Goal: Task Accomplishment & Management: Use online tool/utility

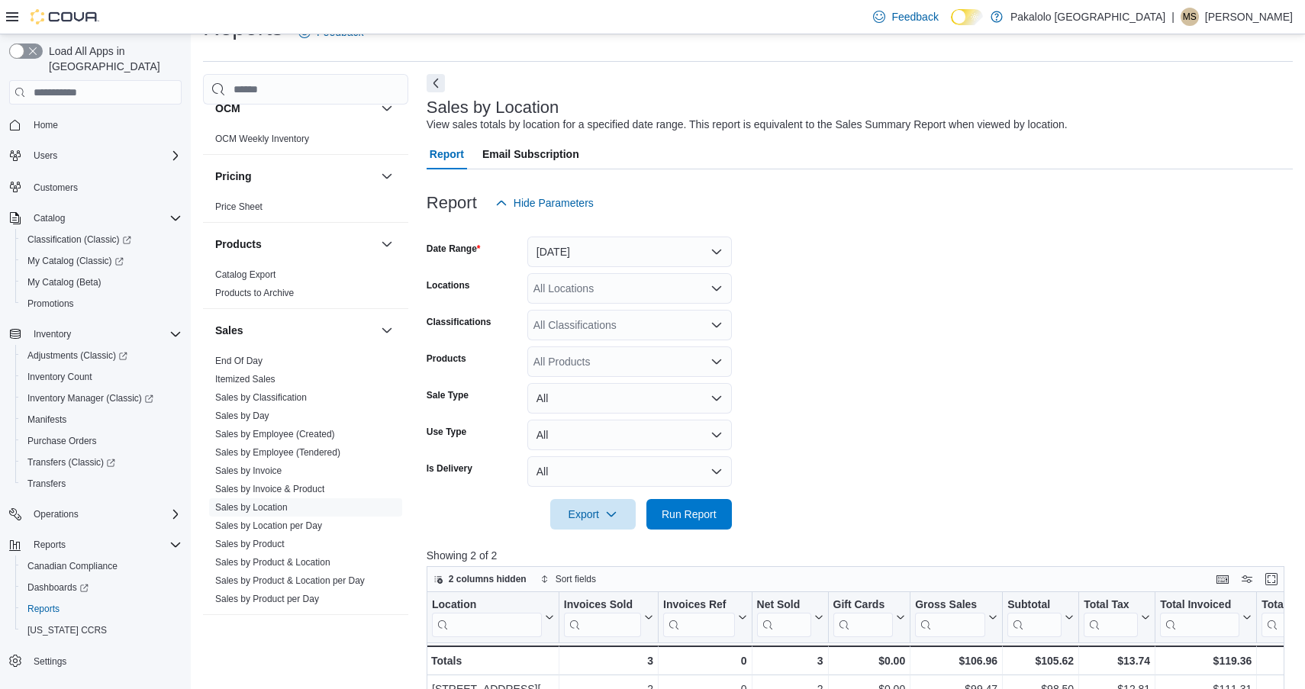
scroll to position [916, 0]
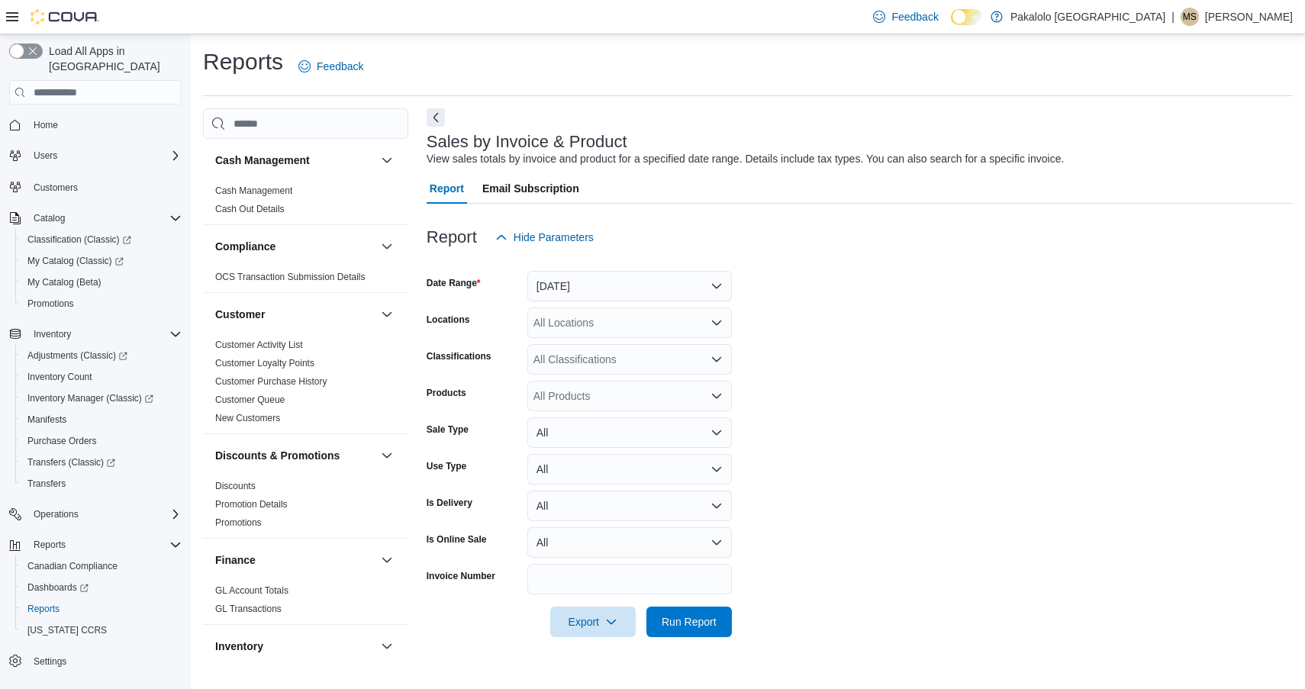
click at [600, 320] on div "All Locations" at bounding box center [629, 322] width 204 height 31
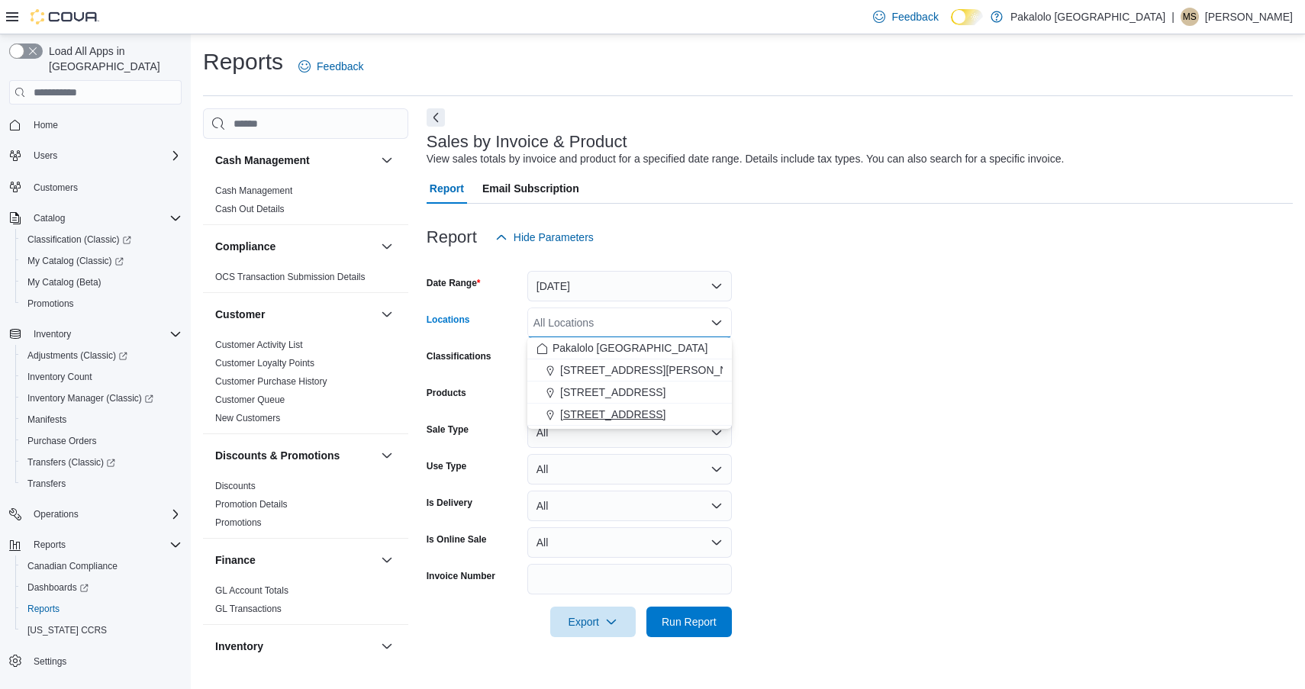
click at [590, 410] on span "[STREET_ADDRESS]" at bounding box center [612, 414] width 105 height 15
click at [814, 377] on form "Date Range Yesterday Locations 2786A Lancaster Rd. Combo box. Selected. 2786A L…" at bounding box center [859, 445] width 866 height 385
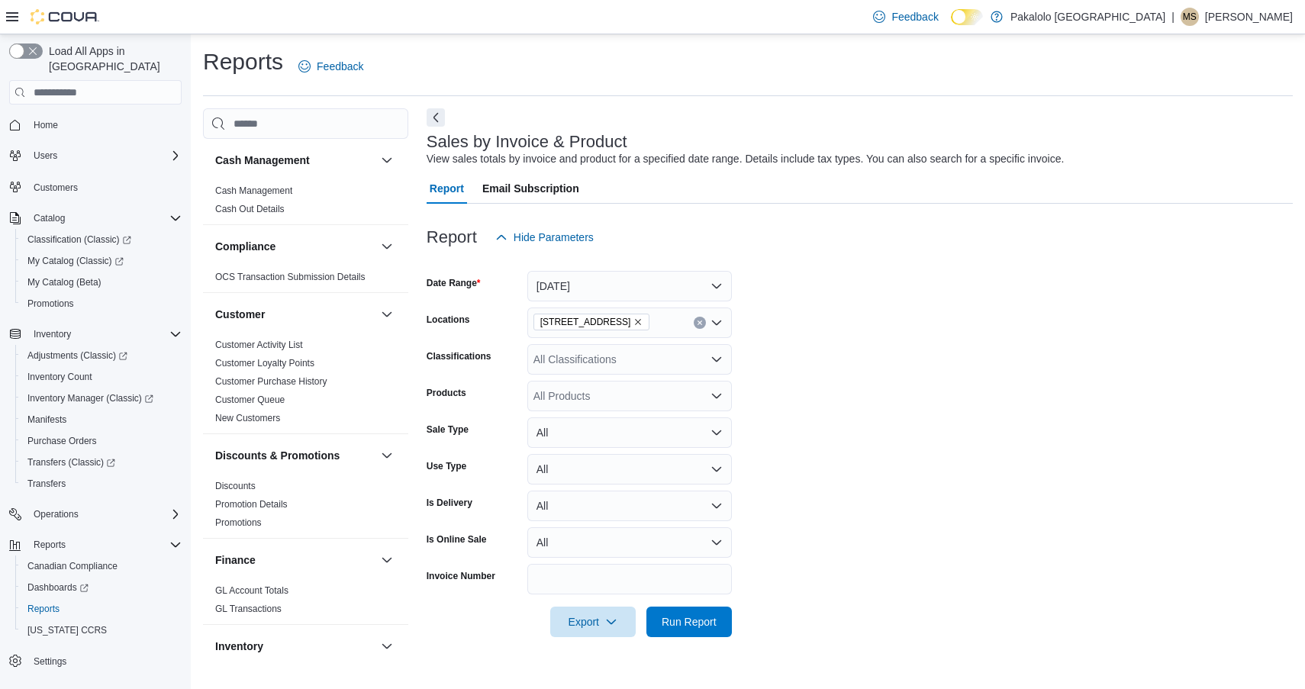
click at [588, 430] on button "All" at bounding box center [629, 432] width 204 height 31
click at [573, 515] on span "Refund" at bounding box center [639, 523] width 174 height 18
click at [679, 632] on span "Run Report" at bounding box center [688, 621] width 67 height 31
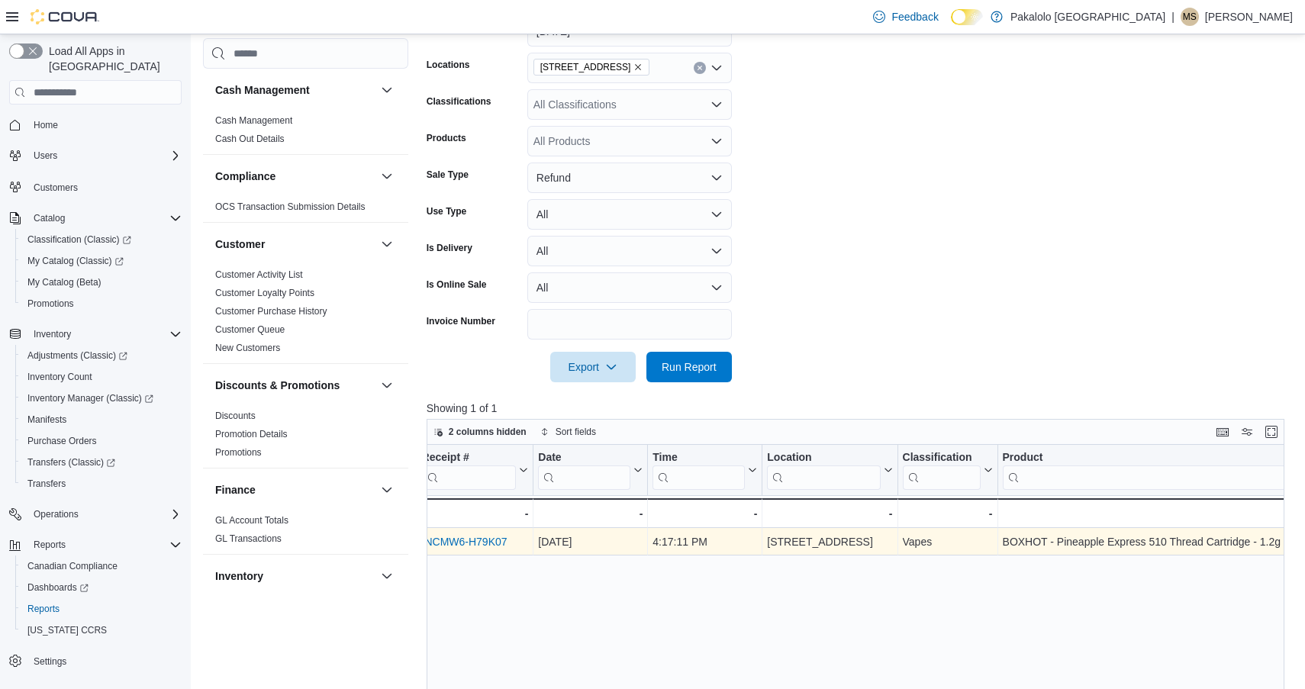
scroll to position [0, 134]
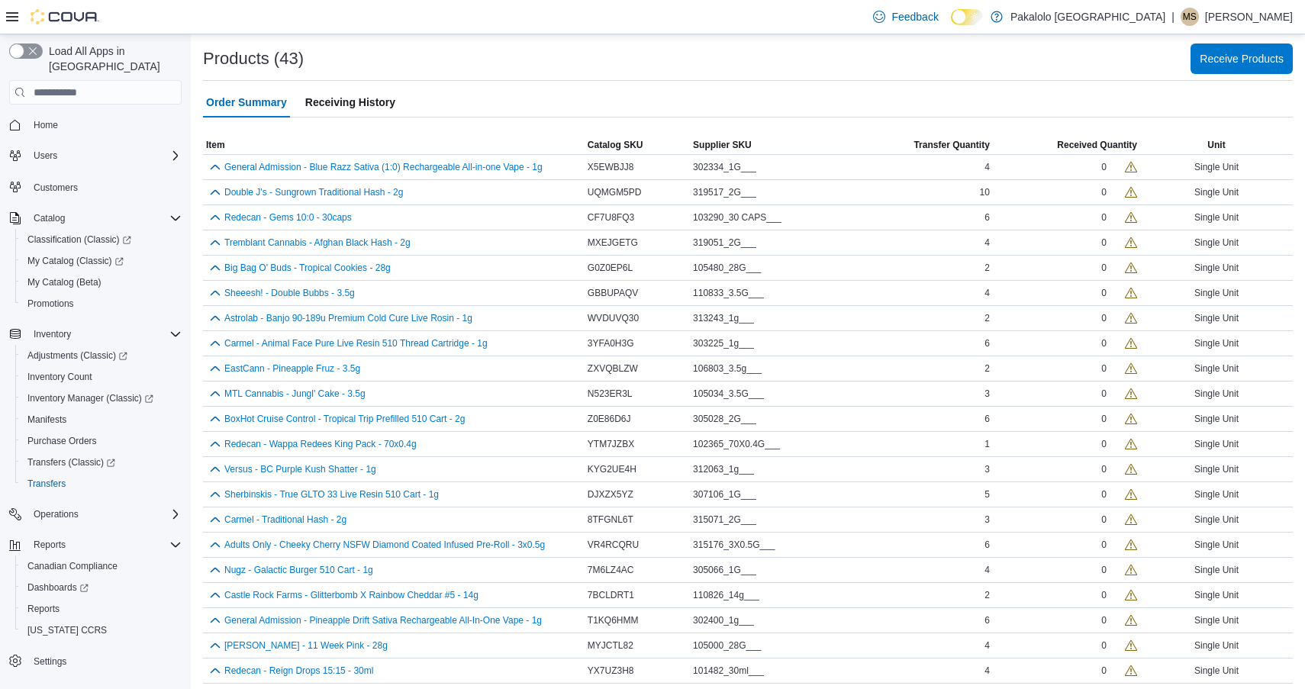
scroll to position [258, 0]
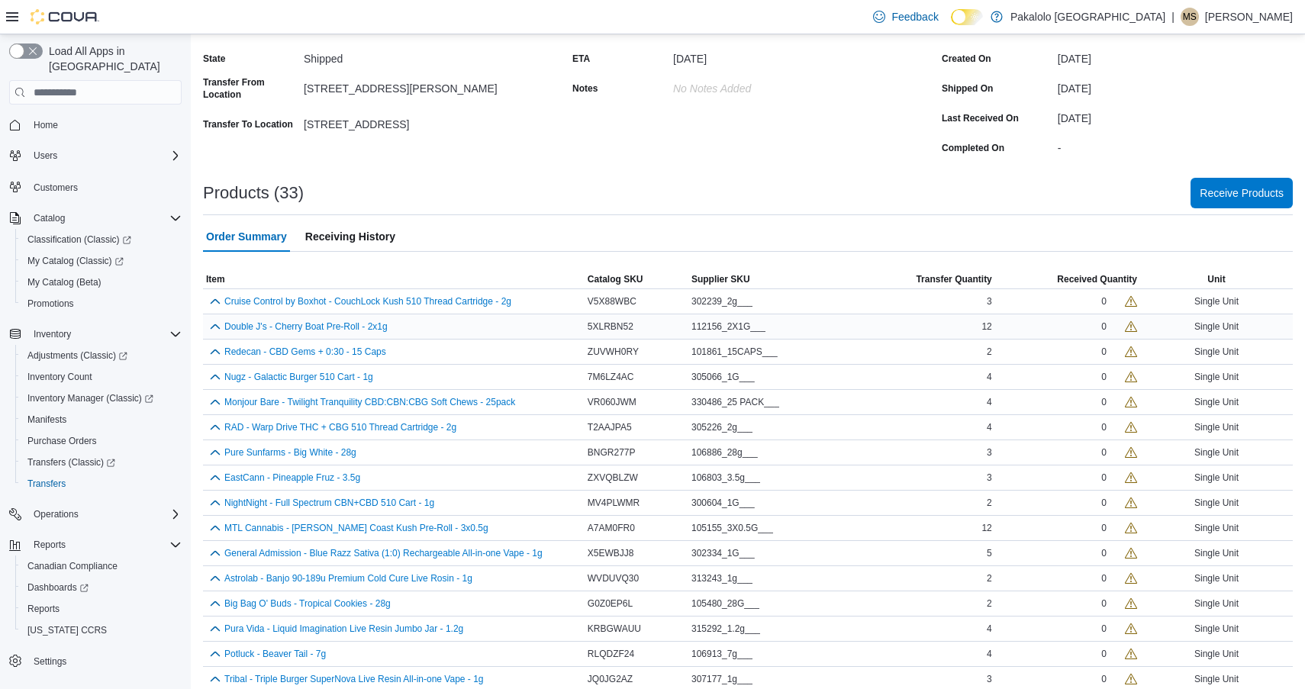
scroll to position [72, 0]
